Goal: Task Accomplishment & Management: Manage account settings

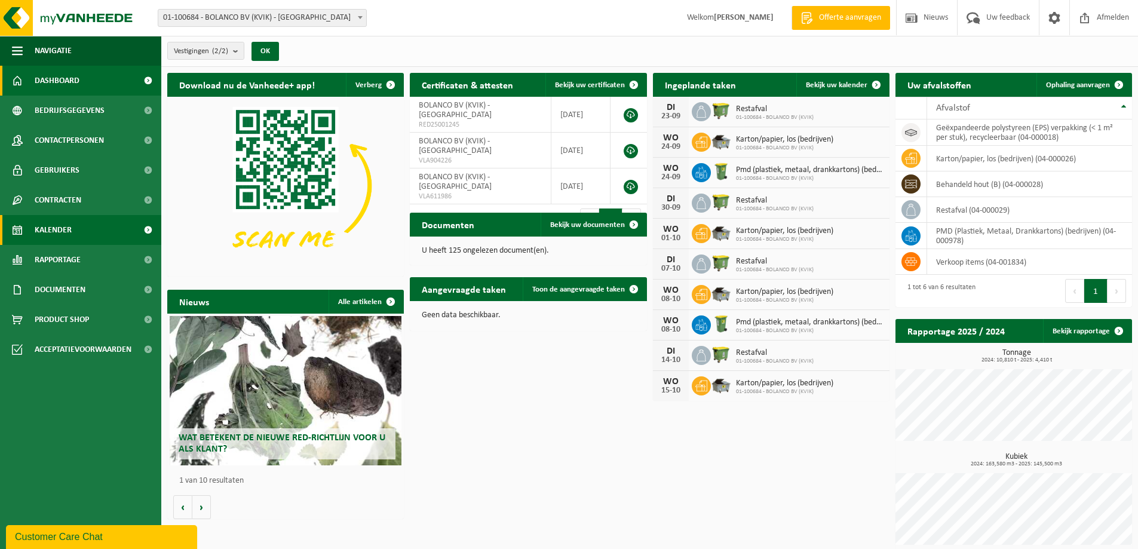
click at [61, 233] on span "Kalender" at bounding box center [53, 230] width 37 height 30
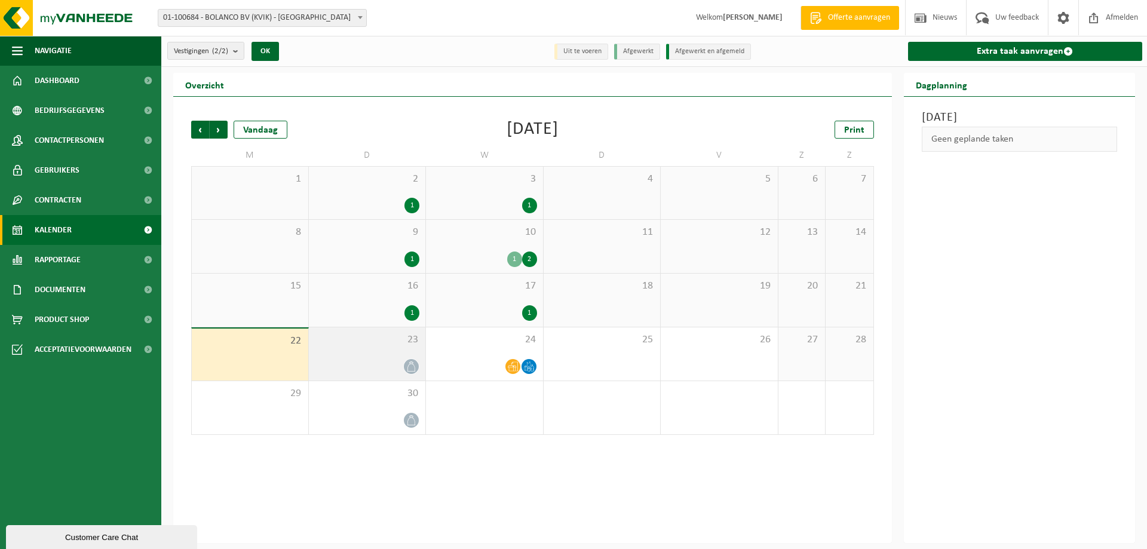
click at [383, 363] on div at bounding box center [367, 366] width 105 height 16
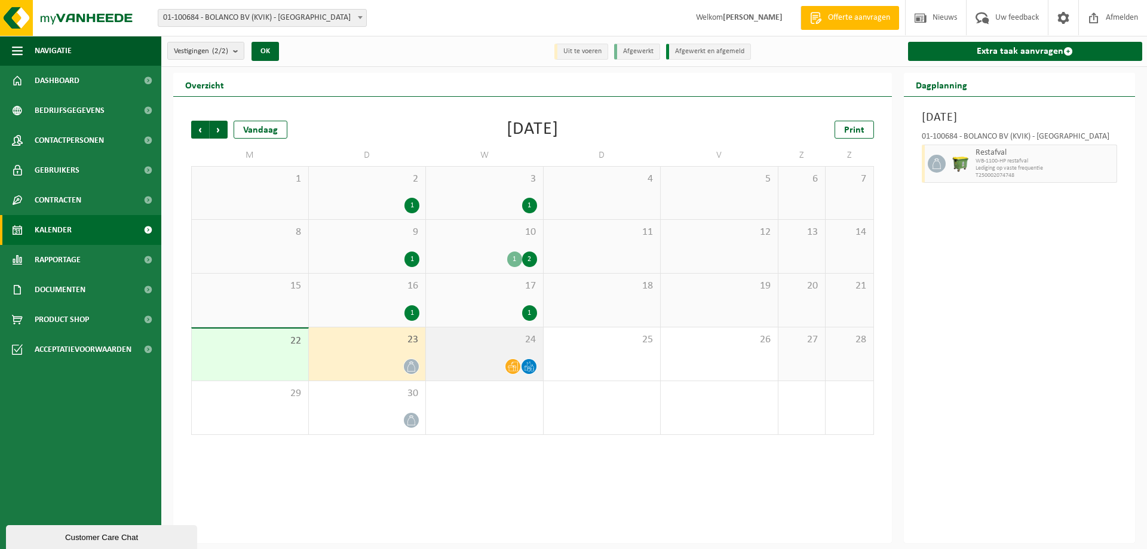
click at [471, 355] on div "24" at bounding box center [484, 353] width 117 height 53
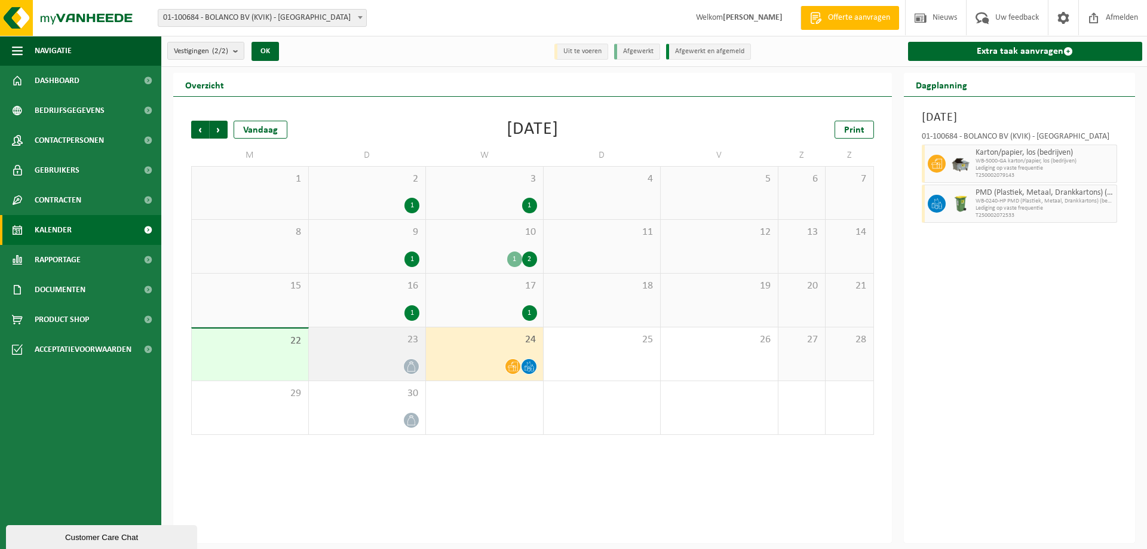
click at [369, 342] on span "23" at bounding box center [367, 339] width 105 height 13
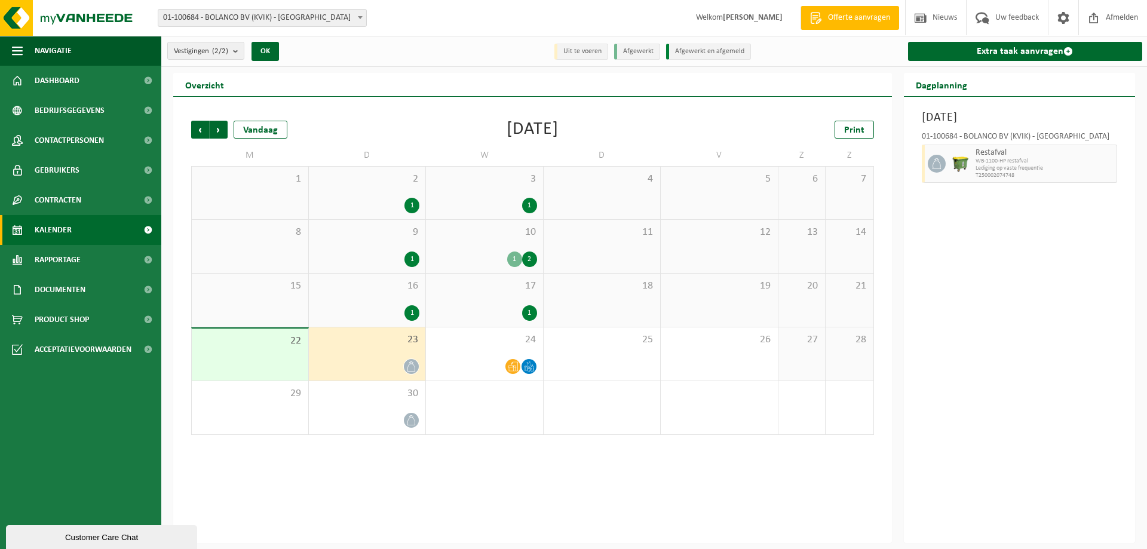
click at [1114, 171] on div "Restafval WB-1100-HP restafval Lediging op vaste frequentie T250002074748" at bounding box center [1044, 164] width 145 height 38
click at [479, 350] on div "24" at bounding box center [484, 353] width 117 height 53
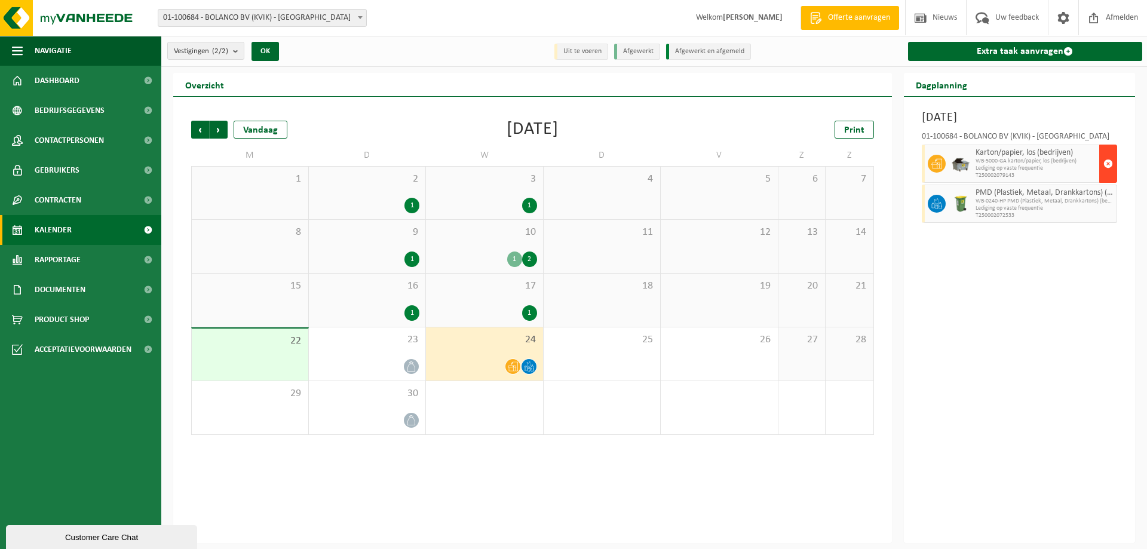
click at [1111, 164] on span "button" at bounding box center [1108, 164] width 10 height 24
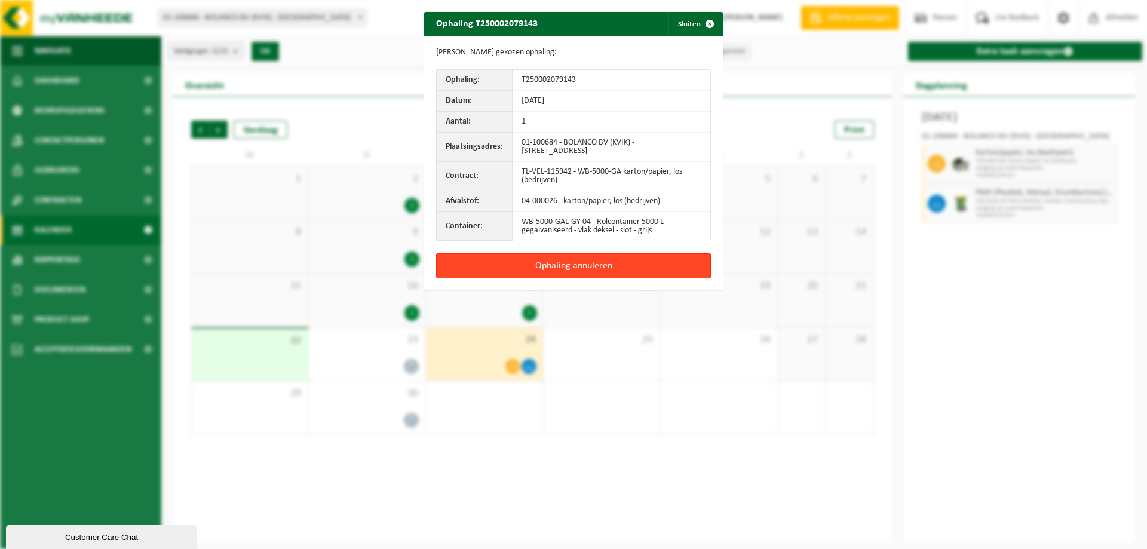
click at [622, 263] on button "Ophaling annuleren" at bounding box center [573, 265] width 275 height 25
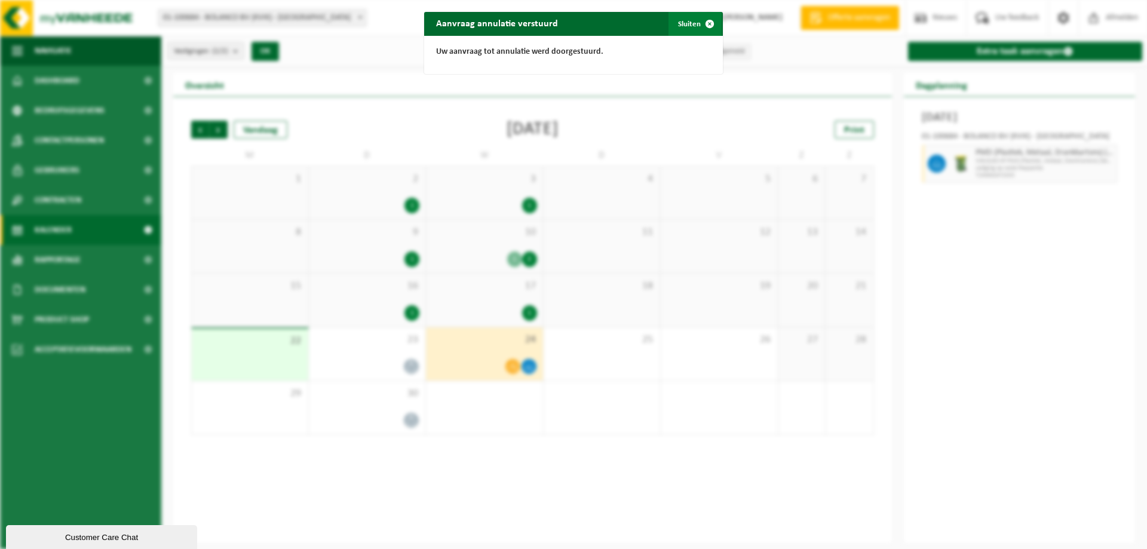
click at [687, 21] on button "Sluiten" at bounding box center [694, 24] width 53 height 24
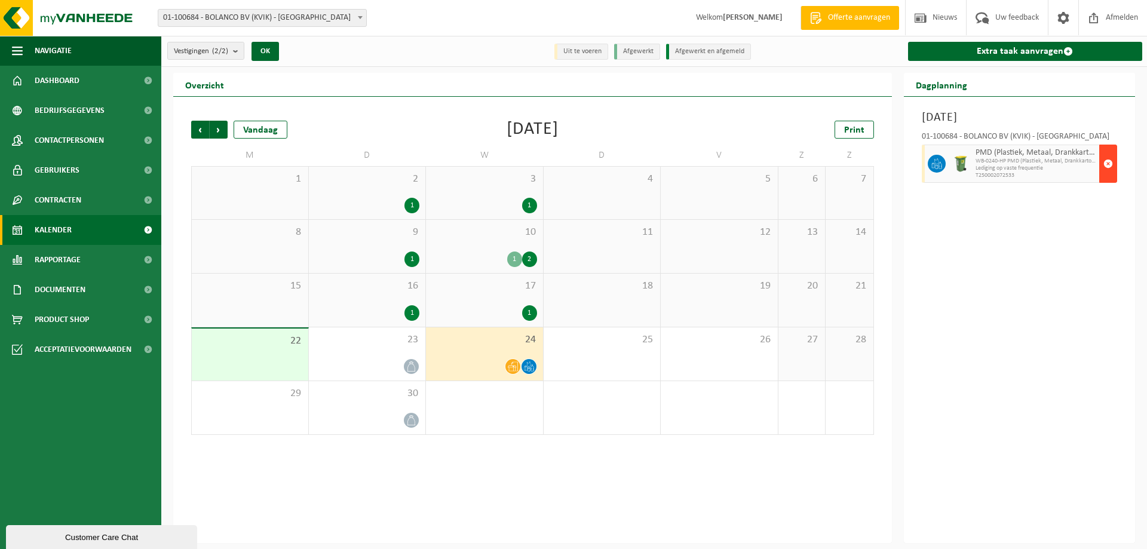
click at [1108, 161] on span "button" at bounding box center [1108, 164] width 10 height 24
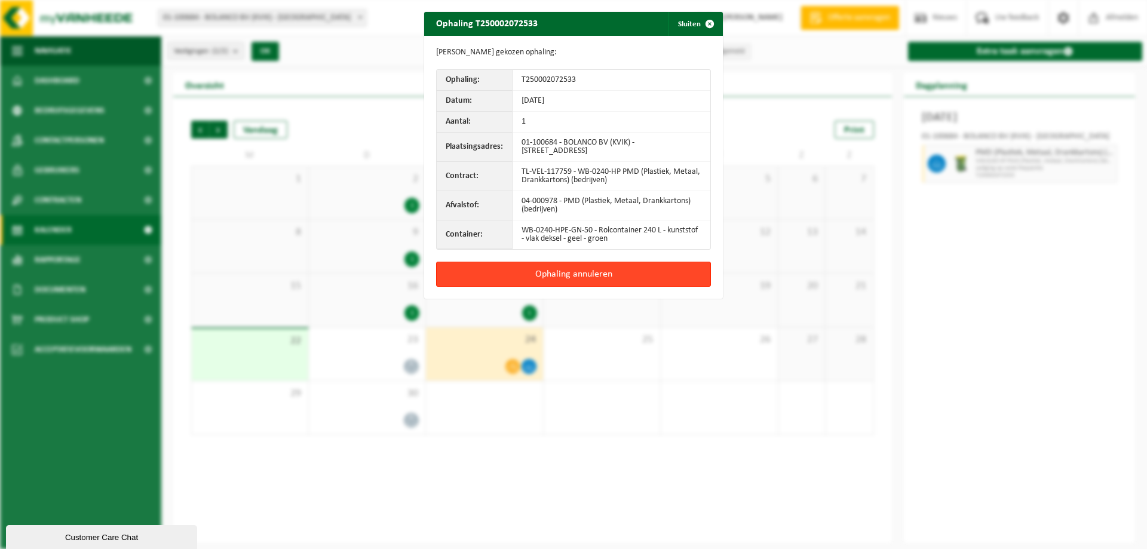
click at [575, 271] on button "Ophaling annuleren" at bounding box center [573, 274] width 275 height 25
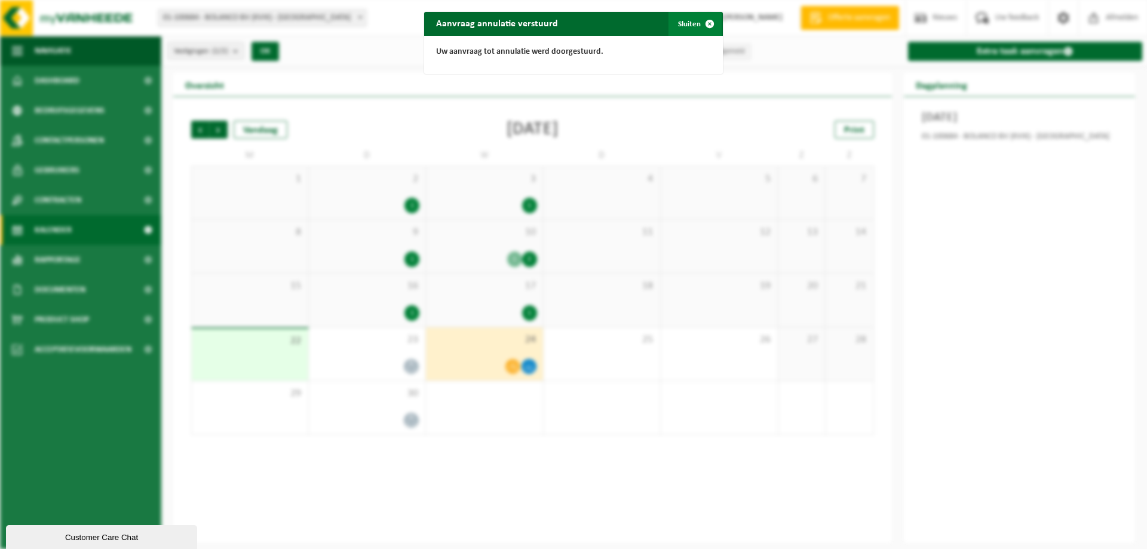
click at [689, 23] on button "Sluiten" at bounding box center [694, 24] width 53 height 24
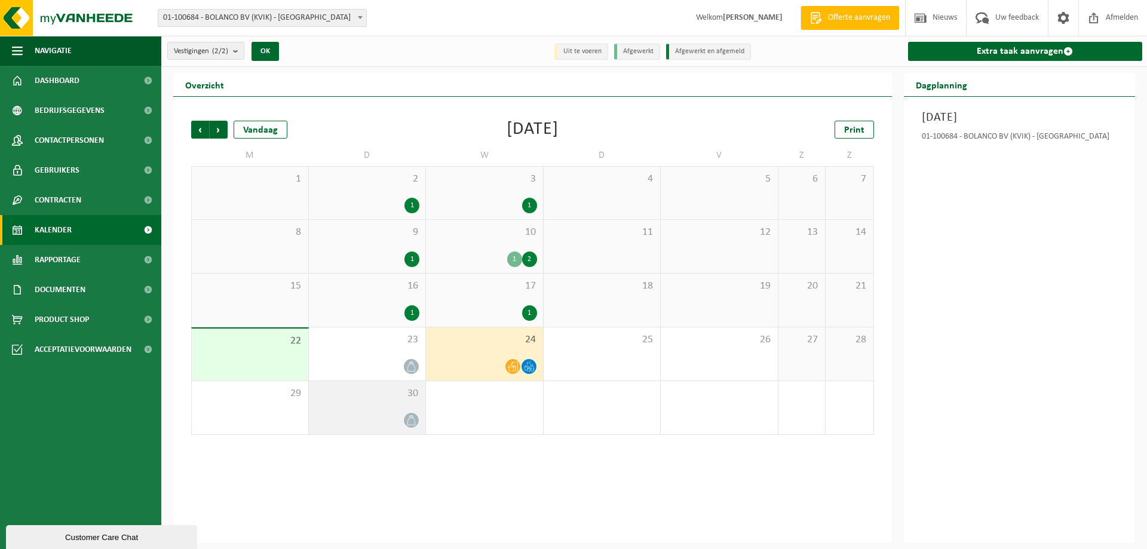
click at [389, 410] on div "30" at bounding box center [367, 407] width 117 height 53
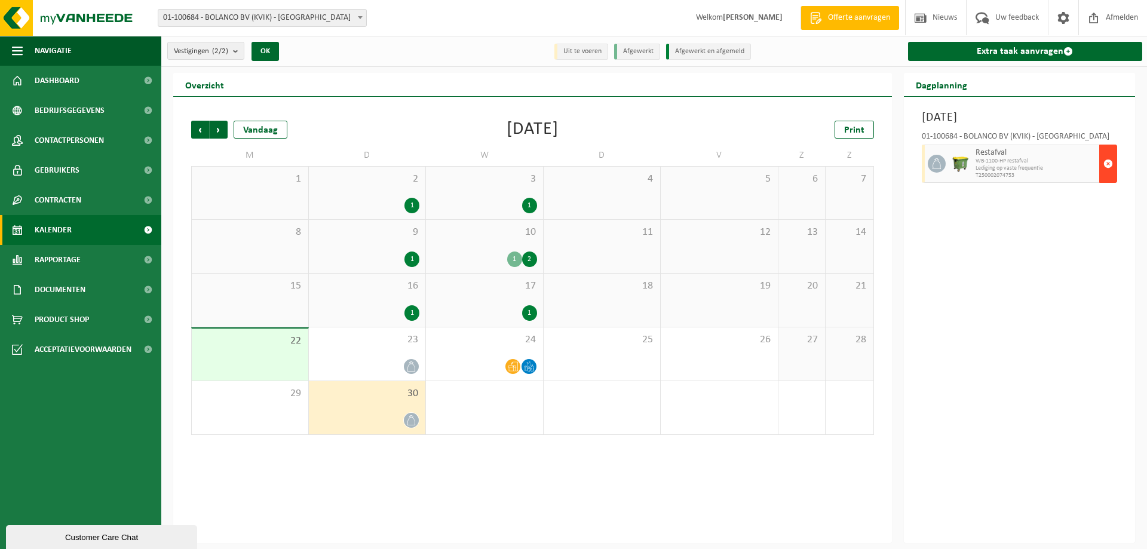
click at [1107, 165] on span "button" at bounding box center [1108, 164] width 10 height 24
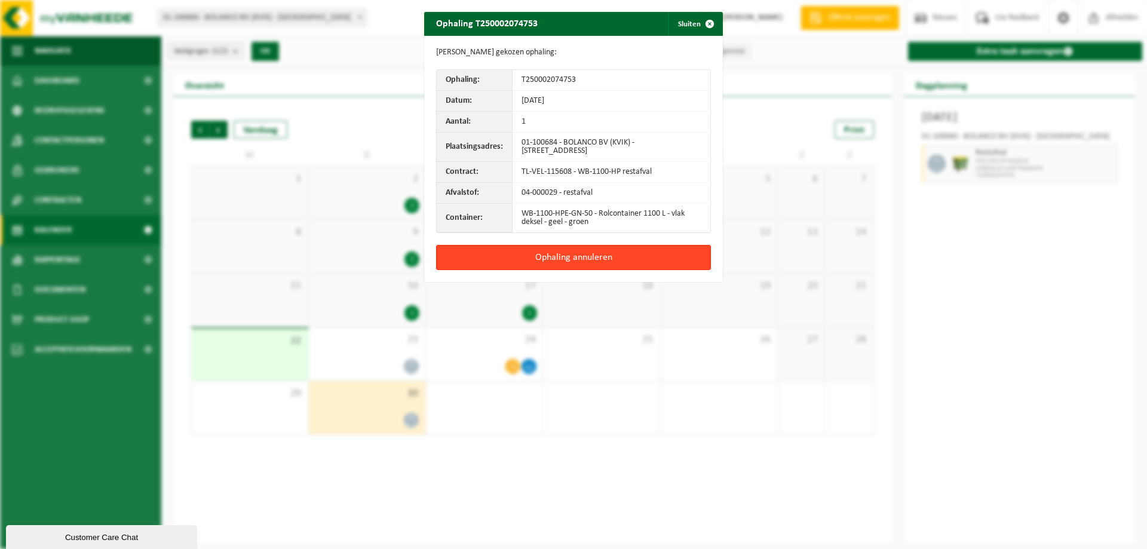
click at [596, 259] on button "Ophaling annuleren" at bounding box center [573, 257] width 275 height 25
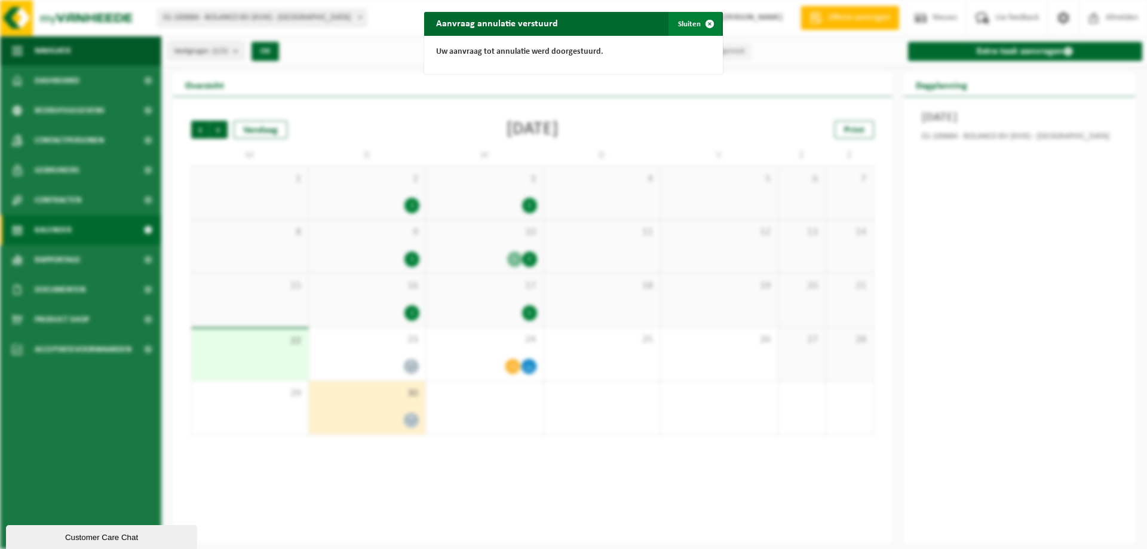
click at [682, 23] on button "Sluiten" at bounding box center [694, 24] width 53 height 24
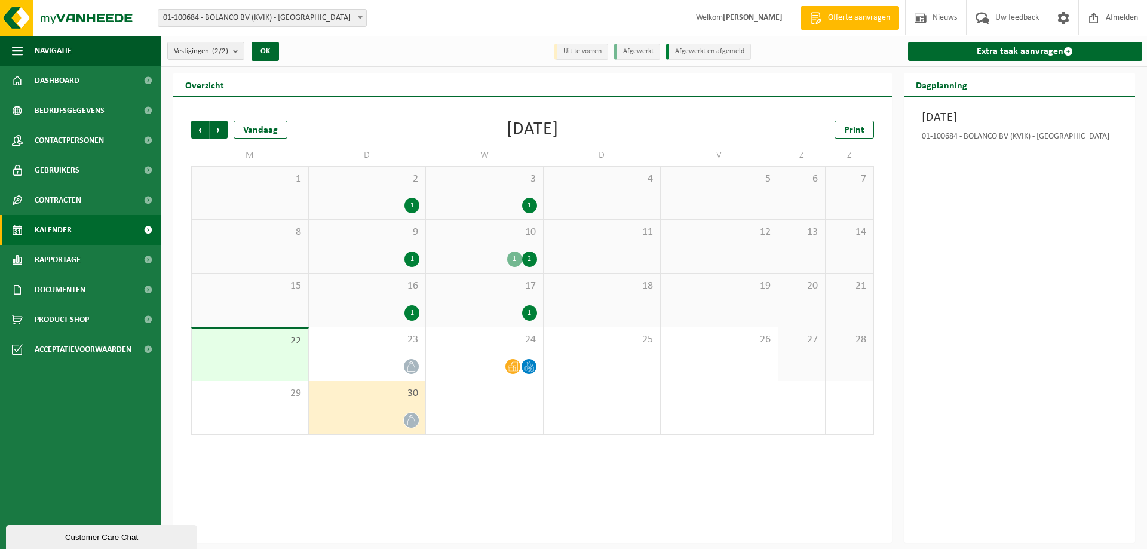
click at [484, 478] on div "Vorige Volgende Vandaag September 2025 Print M D W D V Z Z 1 2 1 3 1 4 5 6 7 8 …" at bounding box center [532, 320] width 719 height 446
click at [363, 191] on div "2 1" at bounding box center [367, 193] width 117 height 53
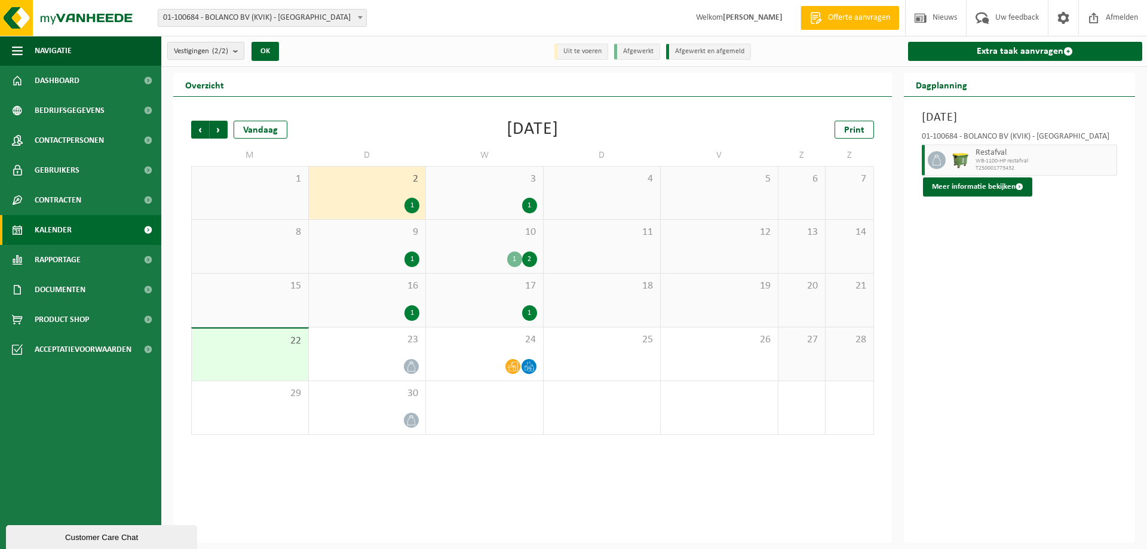
click at [367, 231] on span "9" at bounding box center [367, 232] width 105 height 13
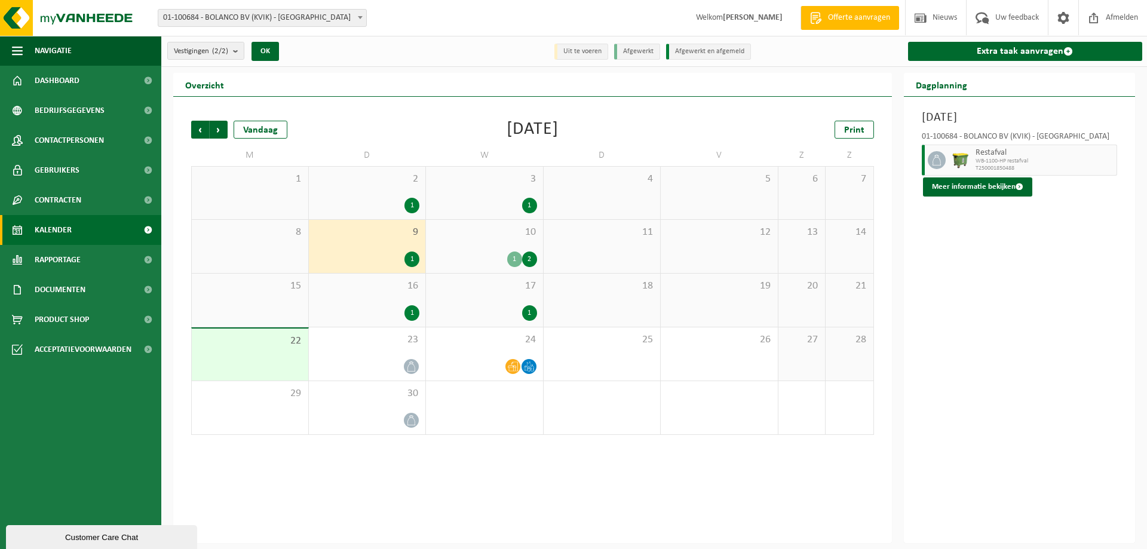
click at [371, 297] on div "16 1" at bounding box center [367, 300] width 117 height 53
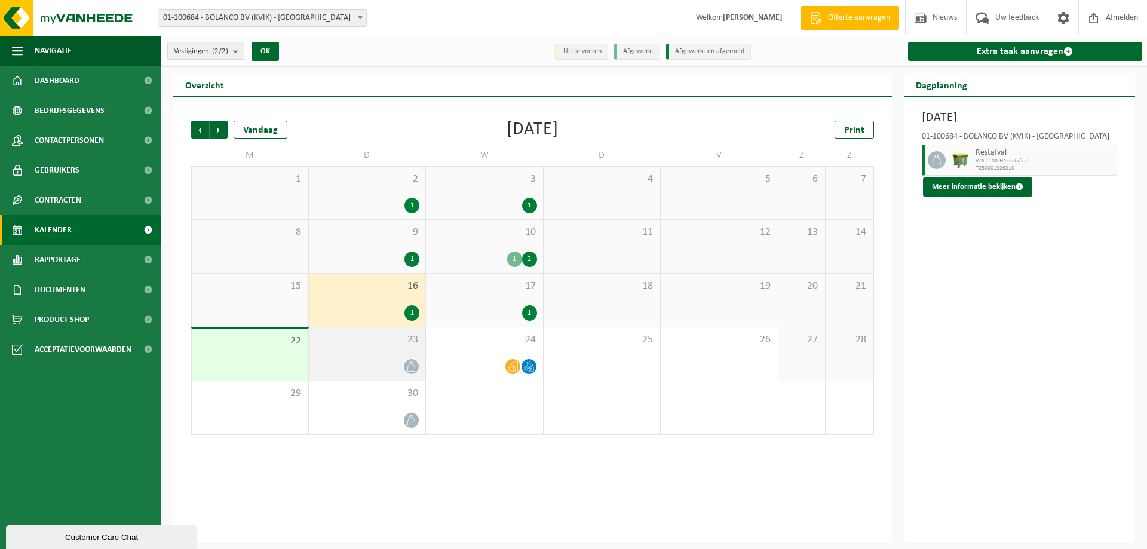
click at [372, 348] on div "23" at bounding box center [367, 353] width 117 height 53
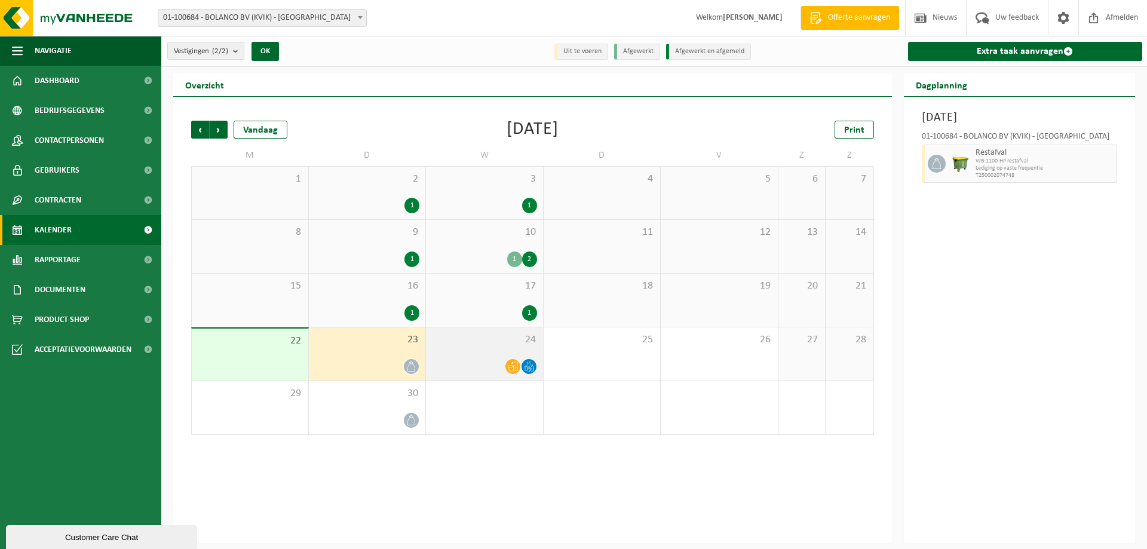
click at [476, 361] on div at bounding box center [484, 366] width 105 height 16
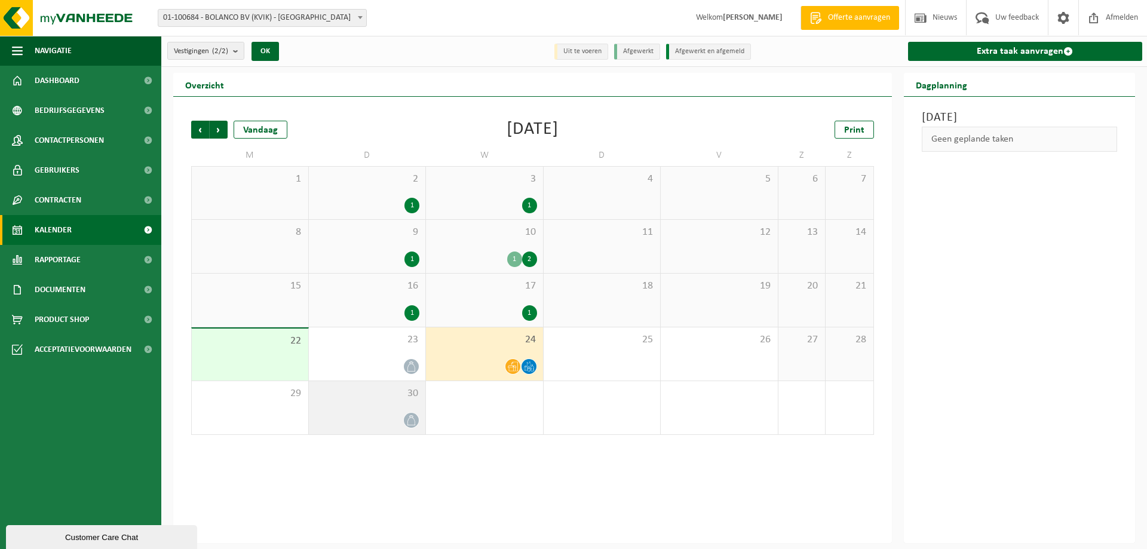
click at [389, 412] on div at bounding box center [367, 420] width 105 height 16
